Goal: Navigation & Orientation: Find specific page/section

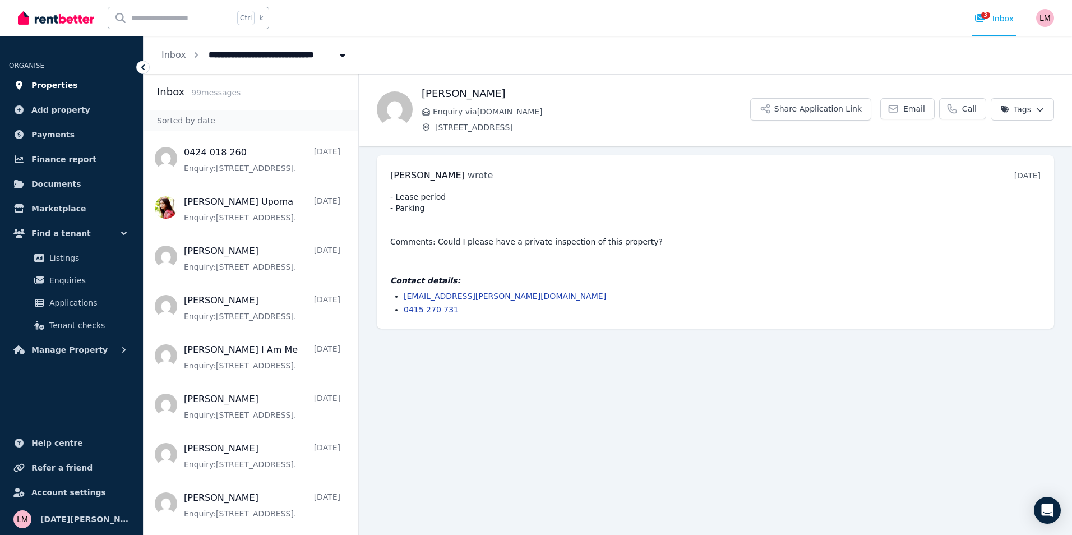
click at [52, 86] on span "Properties" at bounding box center [54, 85] width 47 height 13
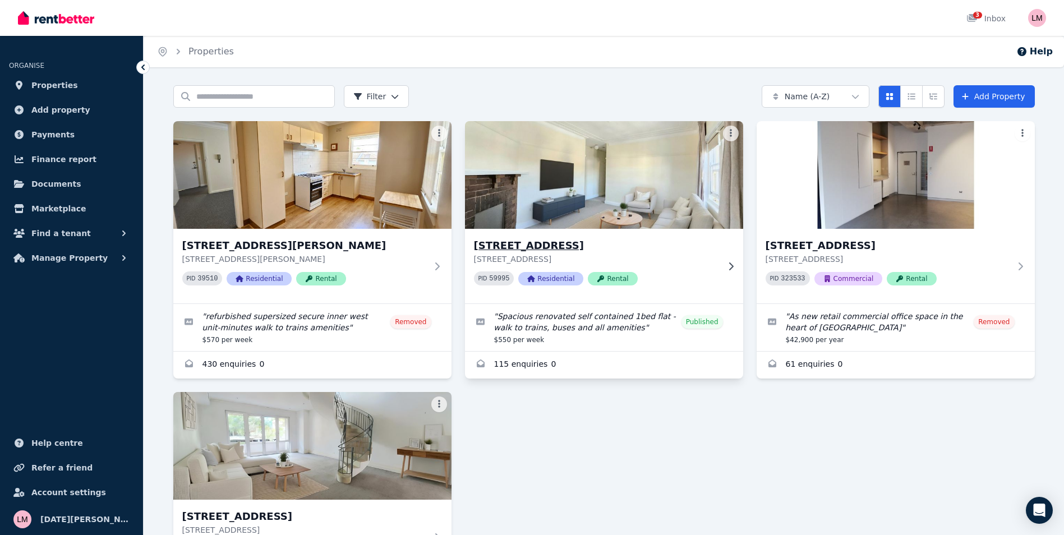
click at [609, 190] on img at bounding box center [604, 174] width 292 height 113
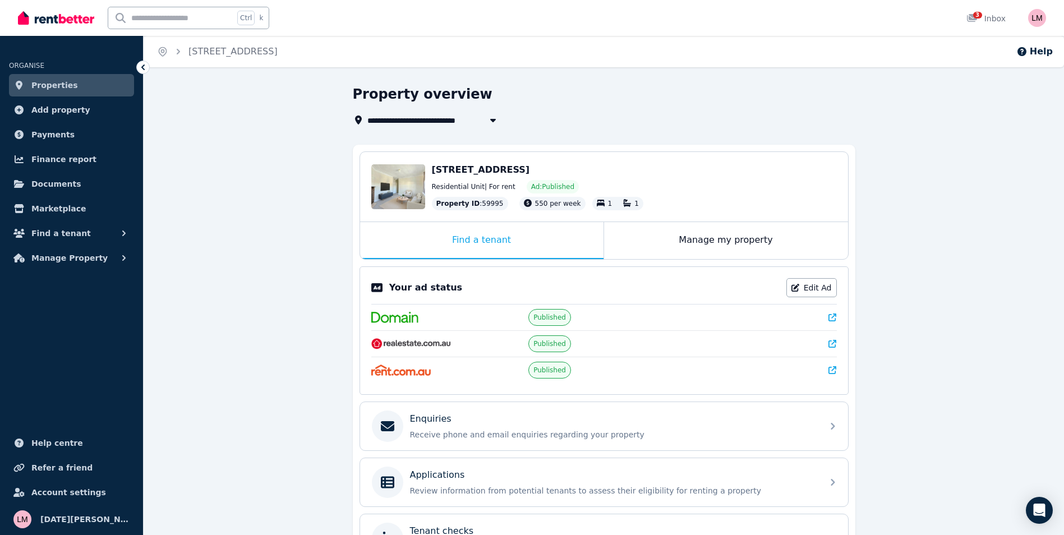
click at [832, 320] on icon at bounding box center [832, 318] width 8 height 8
click at [551, 423] on div "Enquiries" at bounding box center [613, 418] width 406 height 13
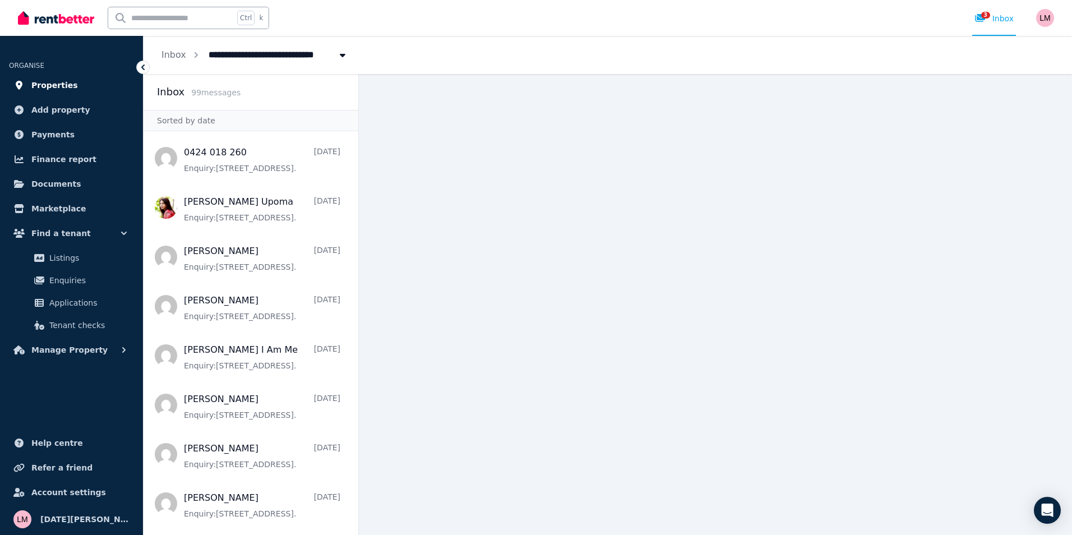
click at [93, 90] on link "Properties" at bounding box center [71, 85] width 125 height 22
